Goal: Ask a question

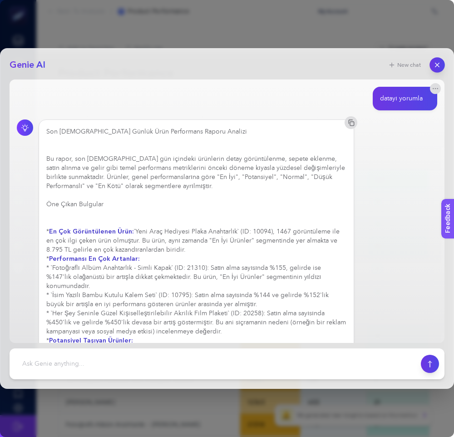
click at [440, 62] on icon "button" at bounding box center [437, 65] width 8 height 8
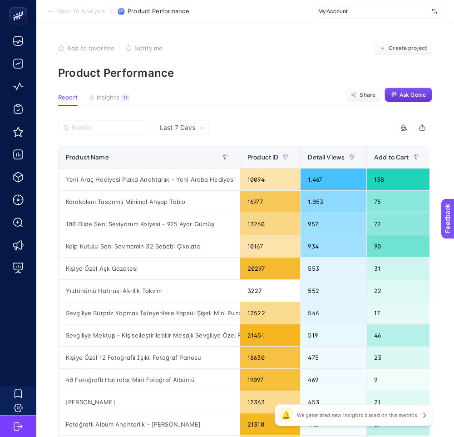
click at [417, 93] on span "Ask Genie" at bounding box center [412, 94] width 26 height 7
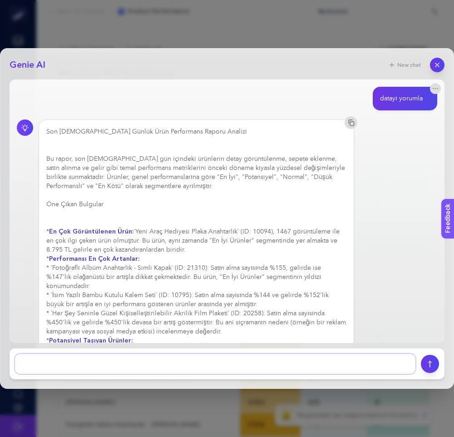
click at [188, 356] on textarea at bounding box center [215, 363] width 400 height 20
type textarea "d"
type textarea "datayı yorumlar mısın"
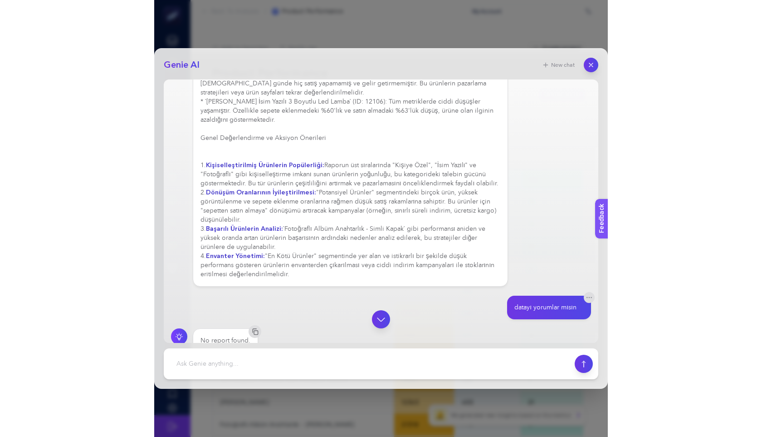
scroll to position [365, 0]
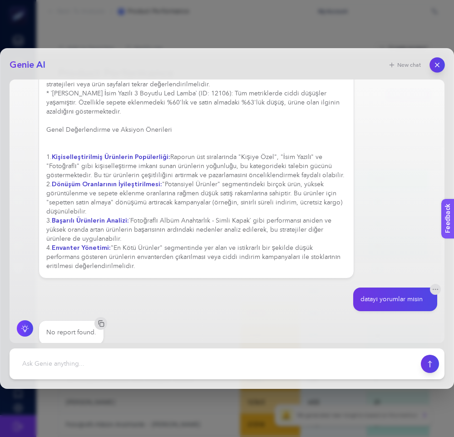
click at [432, 63] on button "button" at bounding box center [436, 64] width 15 height 15
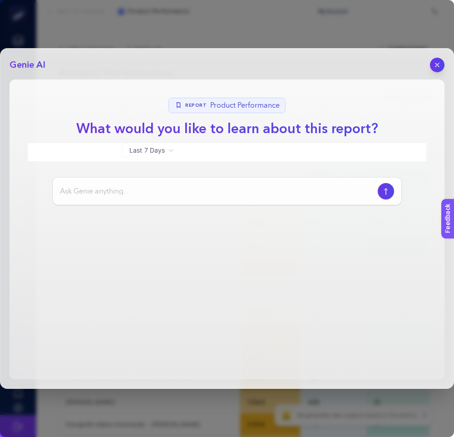
click at [412, 86] on section "Report Product Performance What would you like to learn about this report? Last…" at bounding box center [227, 228] width 435 height 299
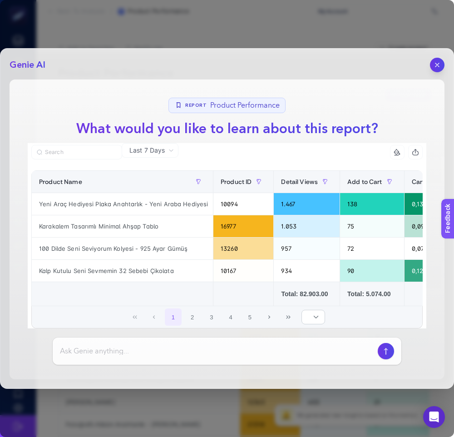
click at [205, 344] on div at bounding box center [227, 350] width 348 height 27
click at [196, 351] on input at bounding box center [217, 350] width 314 height 11
type input "datayı yorumlar mısın"
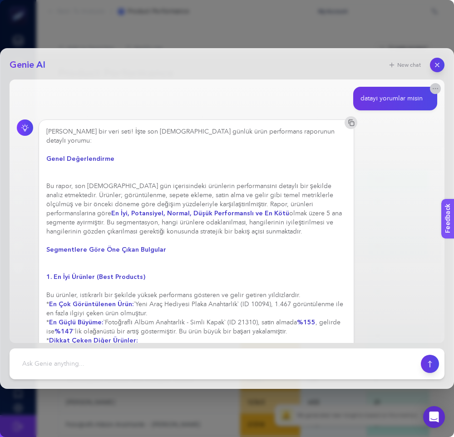
click at [433, 92] on button "button" at bounding box center [435, 88] width 11 height 11
drag, startPoint x: 424, startPoint y: 97, endPoint x: 359, endPoint y: 99, distance: 64.5
click at [359, 99] on div "datayı yorumlar mısın" at bounding box center [395, 99] width 84 height 24
copy div "datayı yorumlar mısın"
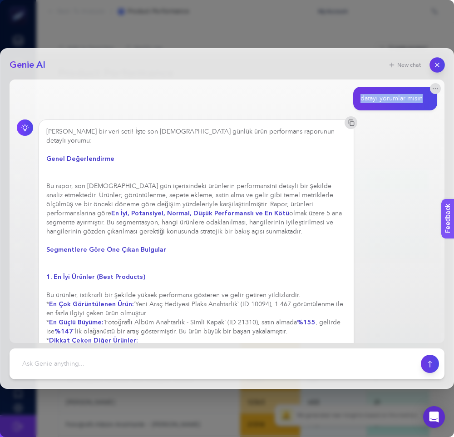
click at [431, 69] on button "button" at bounding box center [436, 64] width 15 height 15
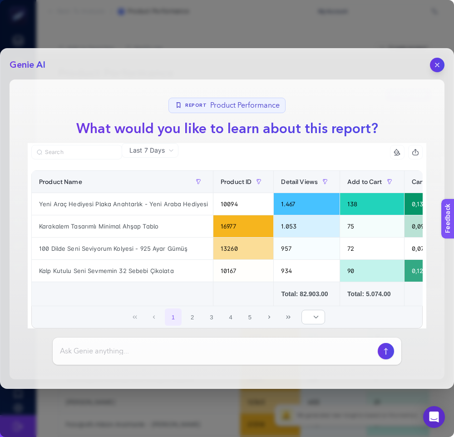
click at [268, 355] on input at bounding box center [217, 350] width 314 height 11
paste input "datayı yorumlar mısın"
type input "datayı yorumlar mısın"
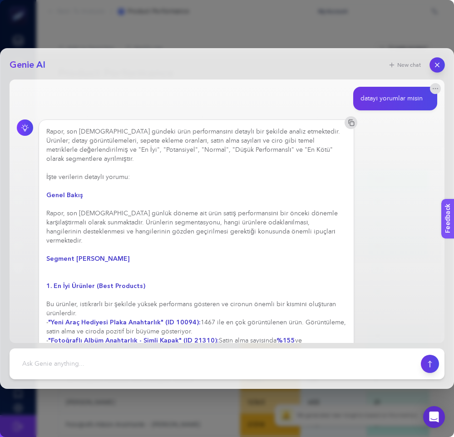
click at [442, 64] on button "button" at bounding box center [436, 64] width 15 height 15
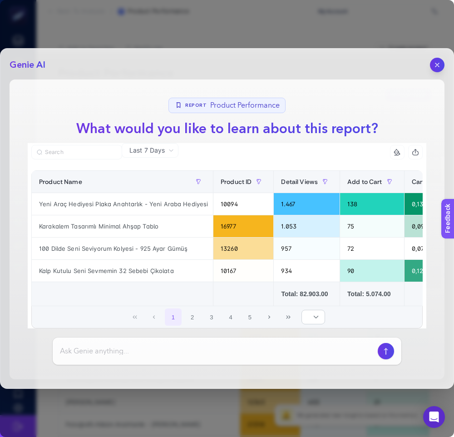
click at [216, 348] on input at bounding box center [217, 350] width 314 height 11
type input "datayı yorumla"
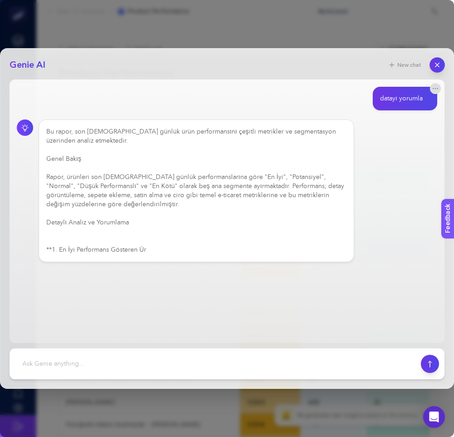
click at [439, 69] on button "button" at bounding box center [436, 64] width 15 height 15
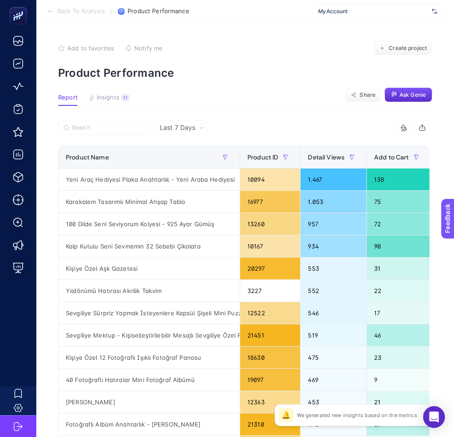
click at [310, 112] on article "Add to favorites false Notify me Create project Product Performance Report Insi…" at bounding box center [244, 377] width 417 height 709
